Goal: Transaction & Acquisition: Purchase product/service

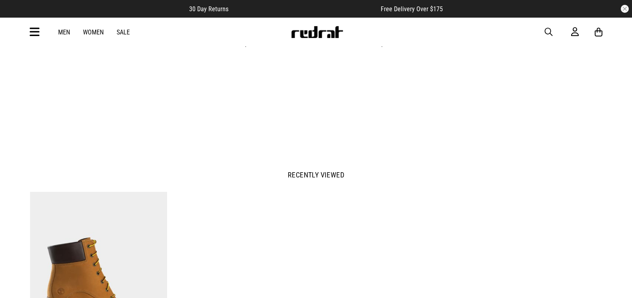
click at [547, 34] on span "button" at bounding box center [549, 32] width 8 height 10
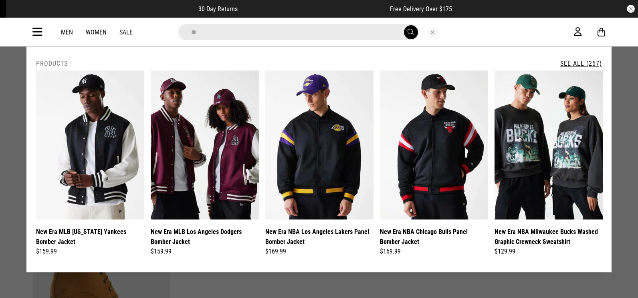
type input "*"
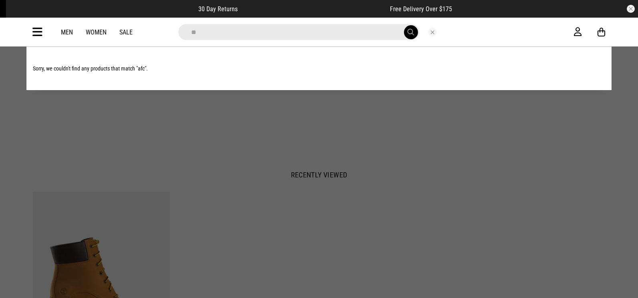
type input "*"
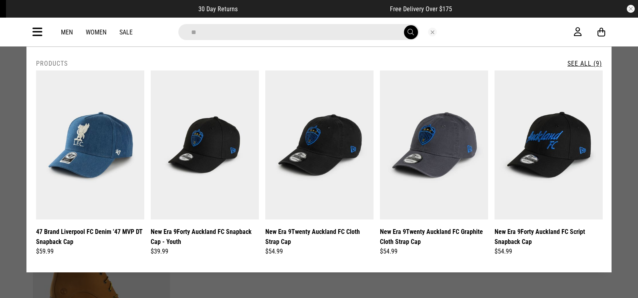
type input "**"
click at [586, 63] on link "See All (9)" at bounding box center [585, 64] width 34 height 8
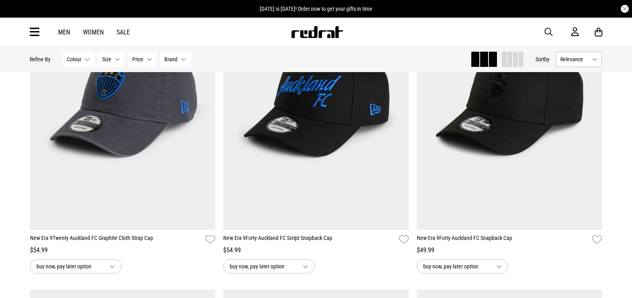
scroll to position [481, 0]
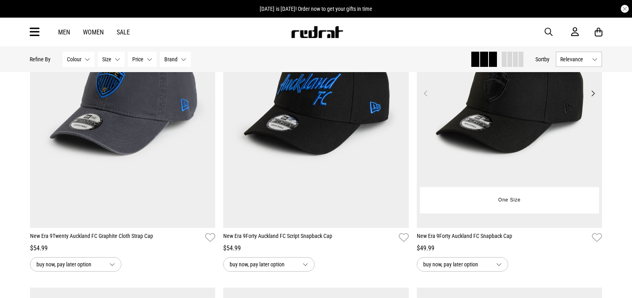
click at [532, 122] on img at bounding box center [510, 98] width 186 height 260
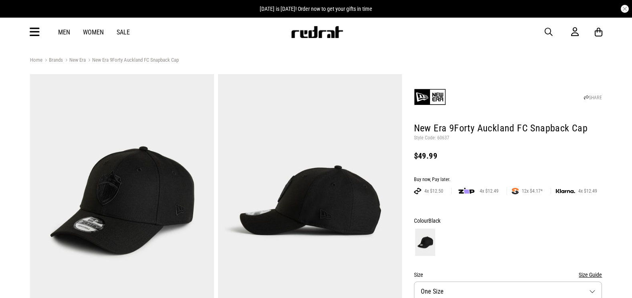
click at [443, 135] on p "Style Code: 60637" at bounding box center [508, 138] width 188 height 6
copy p "60637"
click at [445, 144] on header "SHARE New Era 9Forty Auckland FC Snapback Cap Style Code: 60637 $49.99" at bounding box center [508, 121] width 188 height 91
click at [446, 136] on p "Style Code: 60637" at bounding box center [508, 138] width 188 height 6
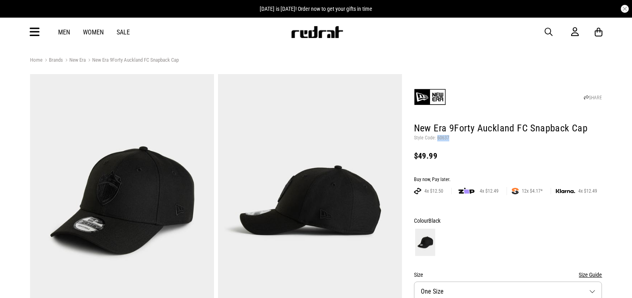
click at [446, 136] on p "Style Code: 60637" at bounding box center [508, 138] width 188 height 6
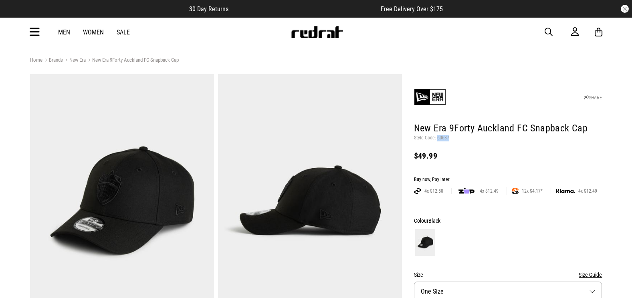
copy p "60637"
